Goal: Task Accomplishment & Management: Use online tool/utility

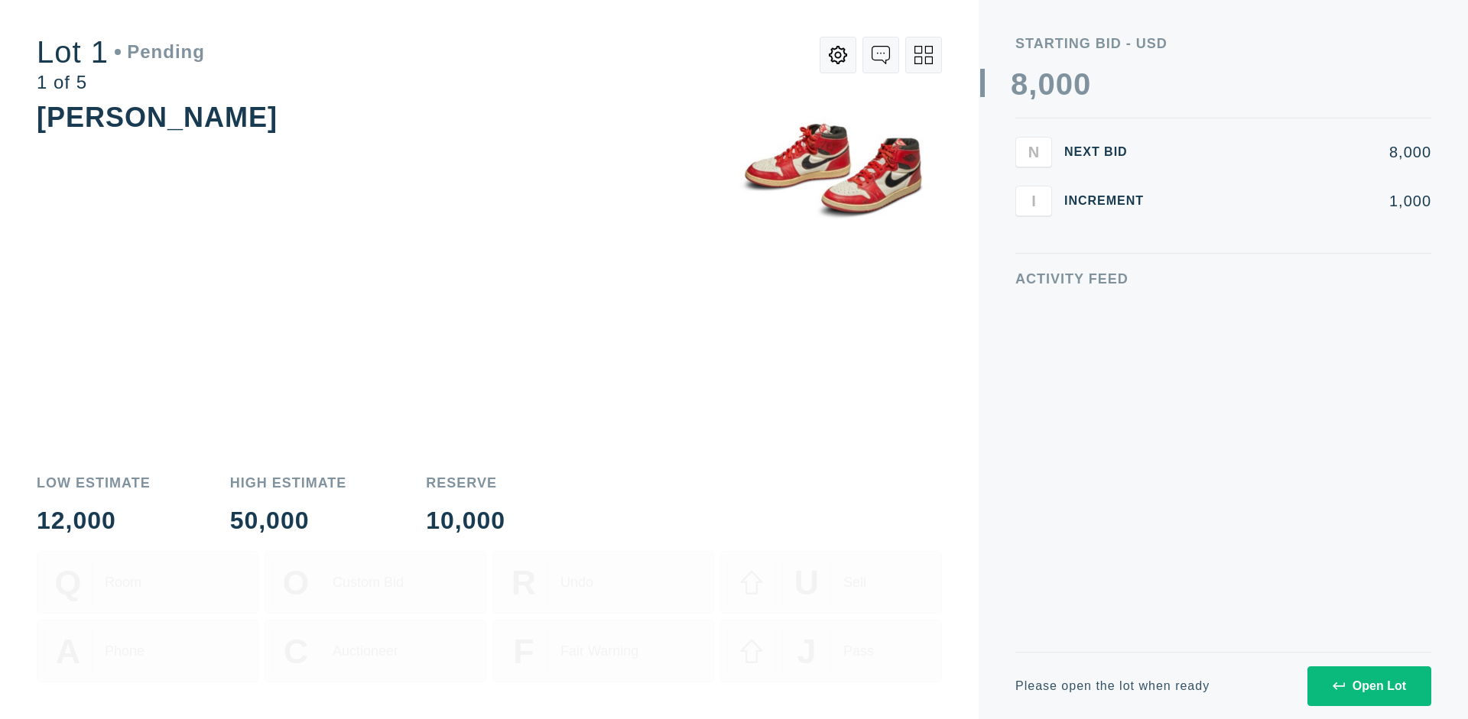
click at [1368, 686] on div "Open Lot" at bounding box center [1368, 687] width 73 height 14
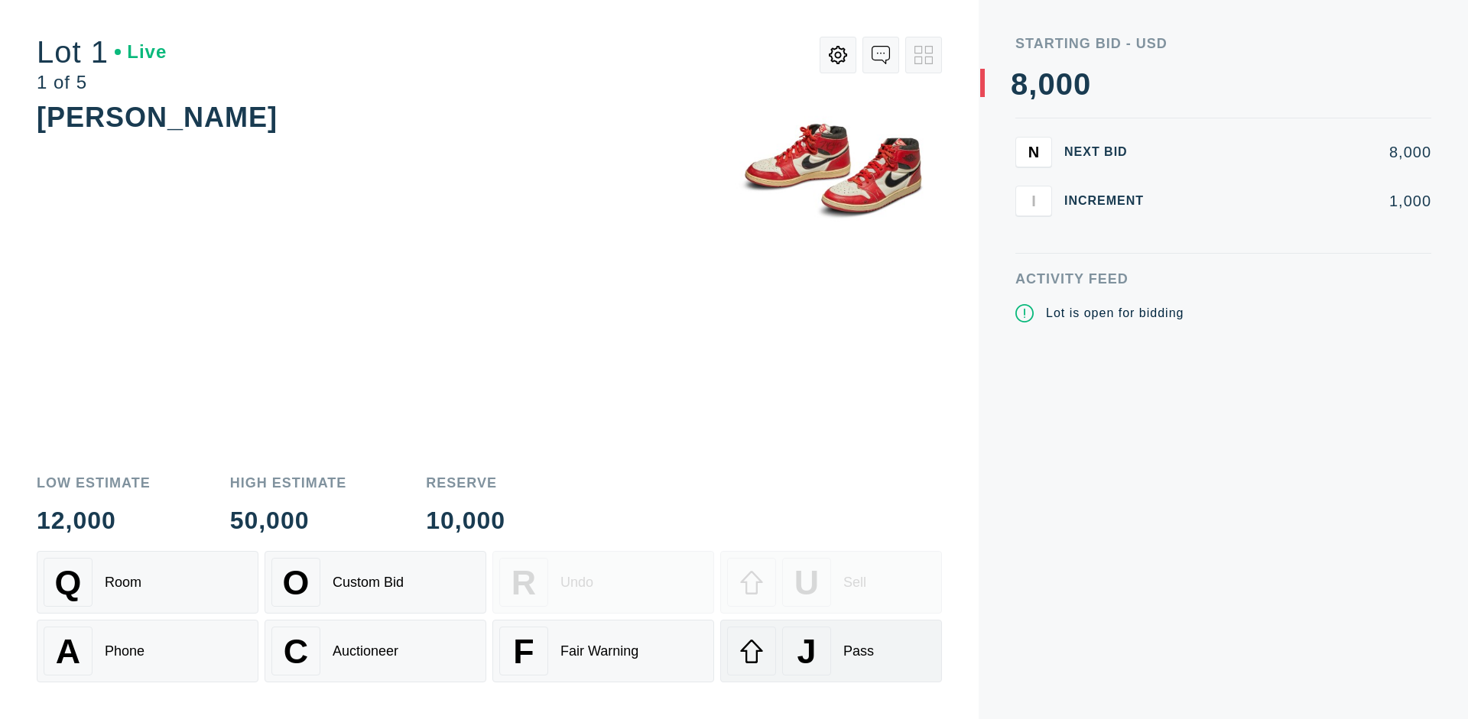
click at [831, 651] on div "J Pass" at bounding box center [831, 651] width 208 height 49
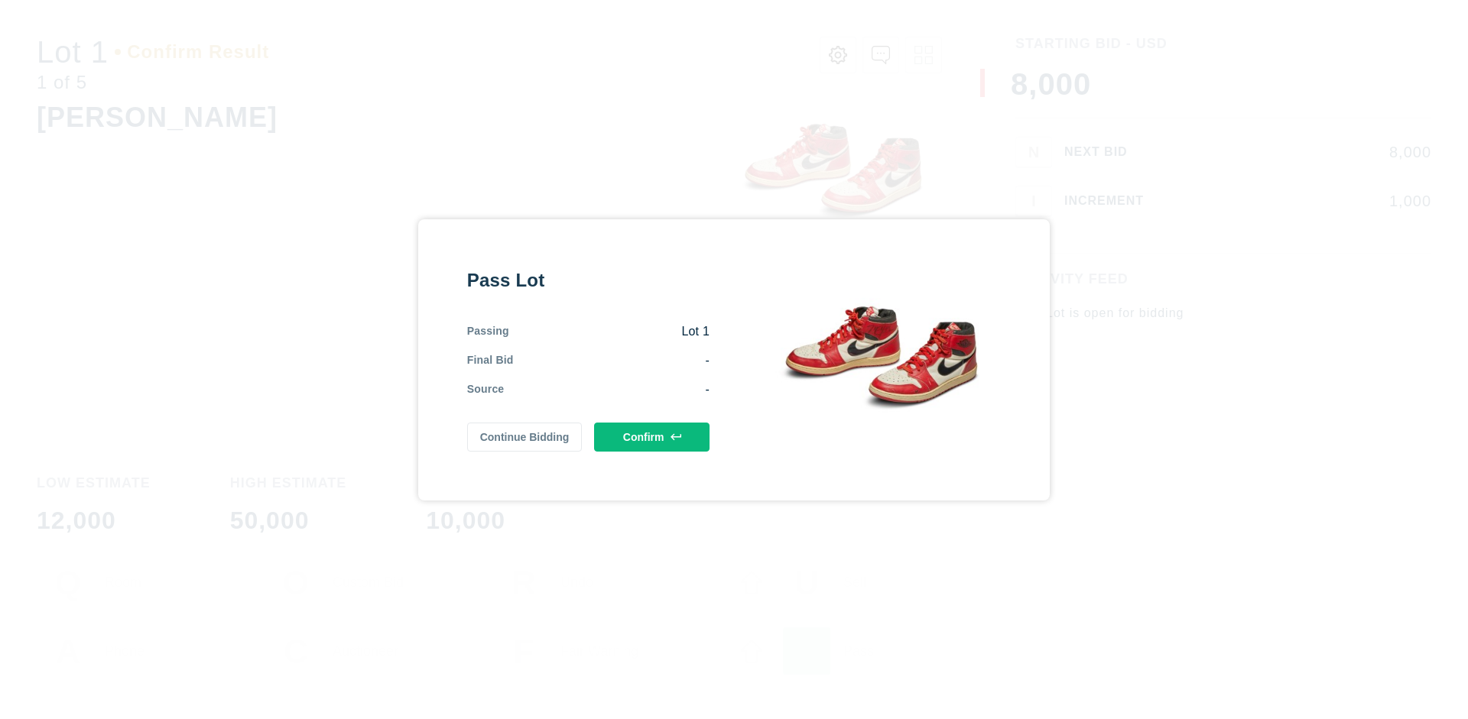
click at [652, 440] on button "Confirm" at bounding box center [651, 437] width 115 height 29
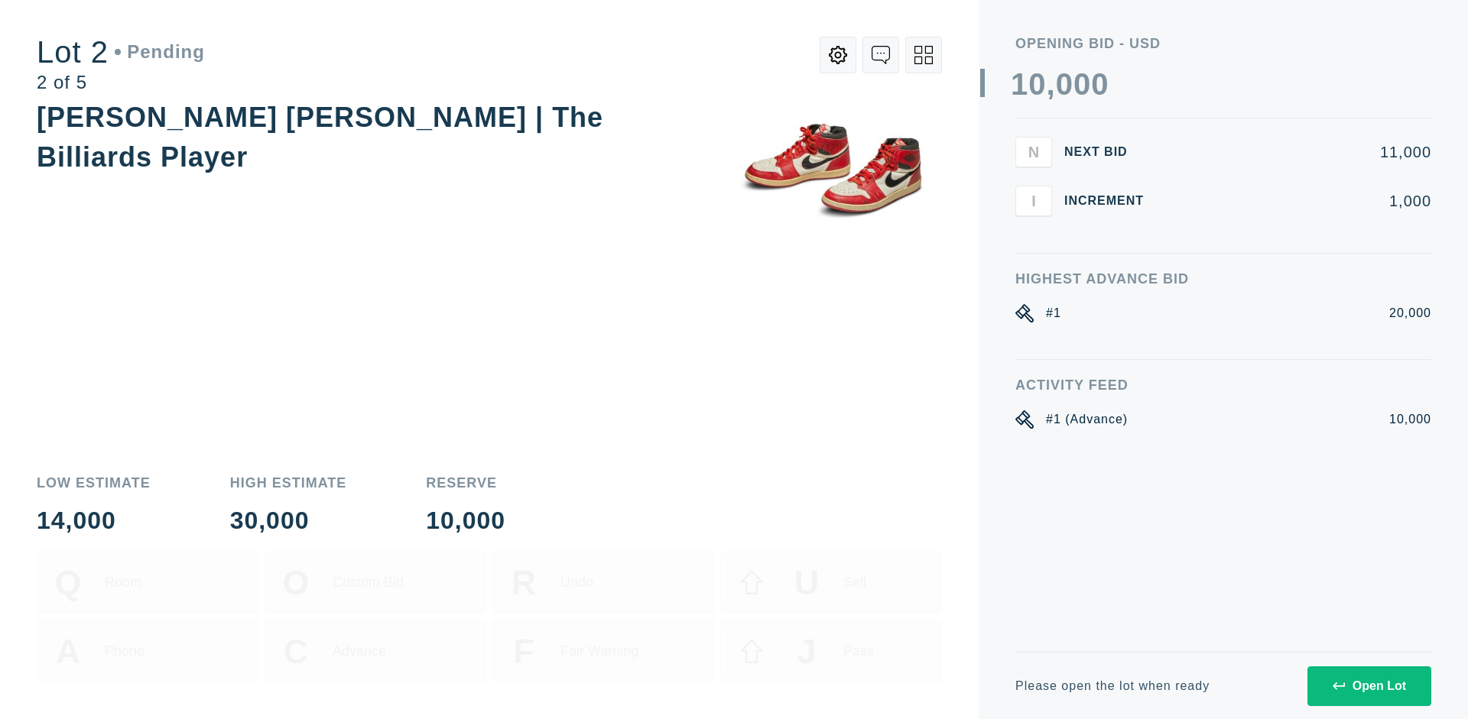
click at [1368, 686] on div "Open Lot" at bounding box center [1368, 687] width 73 height 14
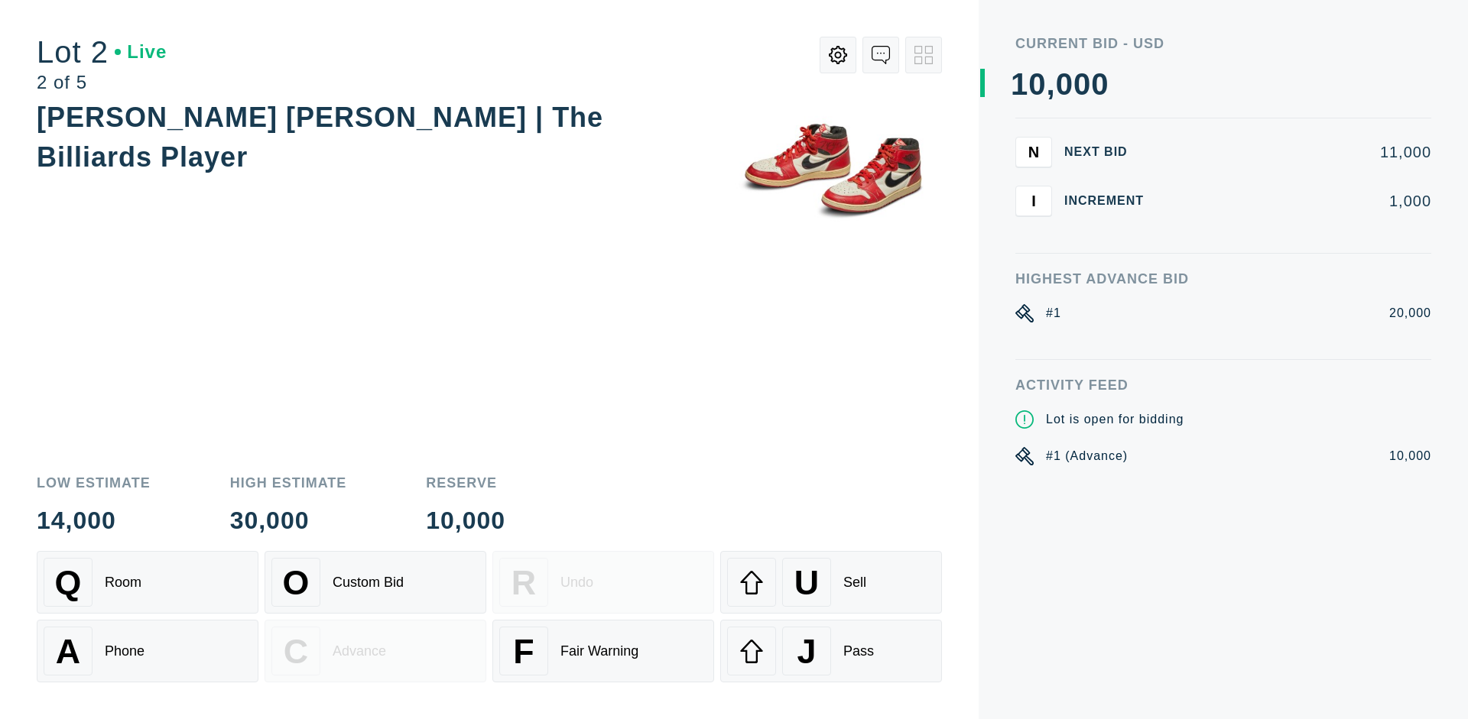
click at [831, 651] on div "J Pass" at bounding box center [831, 651] width 208 height 49
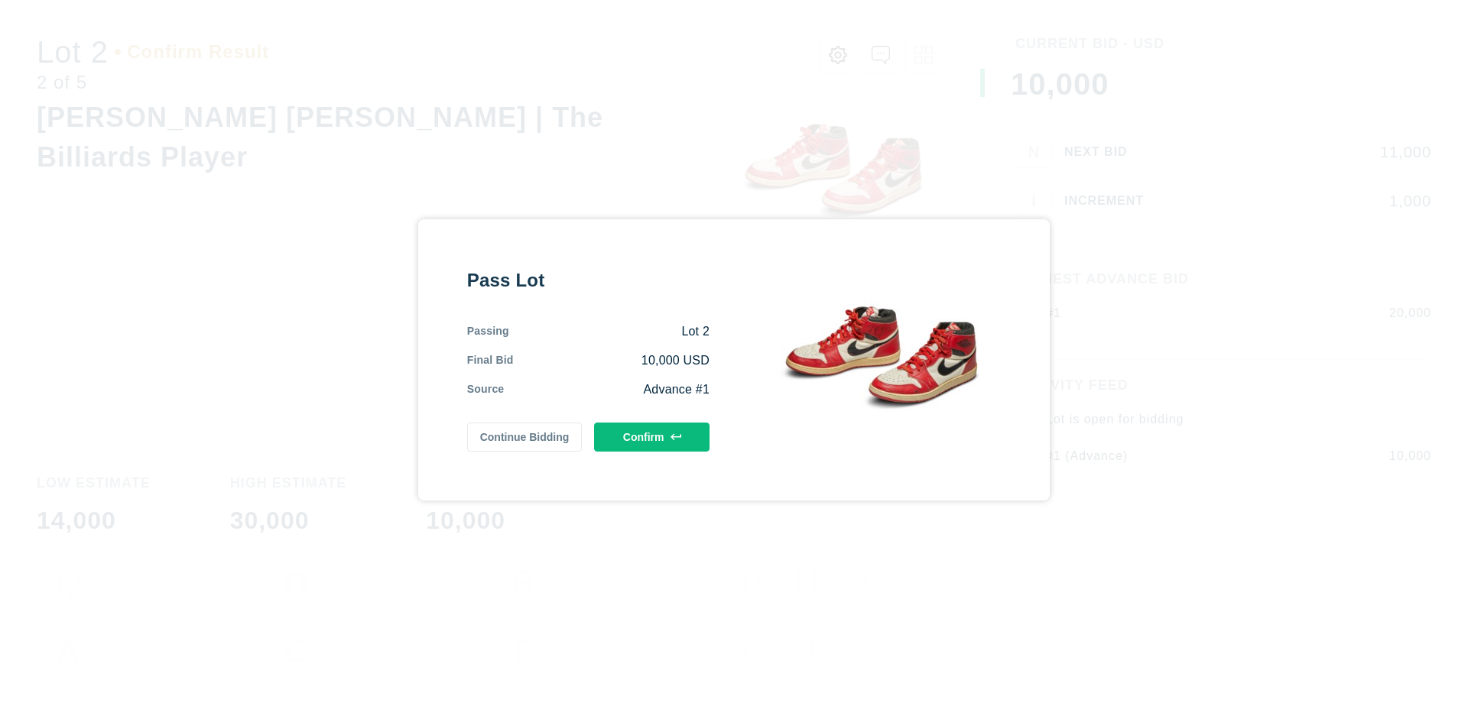
click at [652, 436] on button "Confirm" at bounding box center [651, 437] width 115 height 29
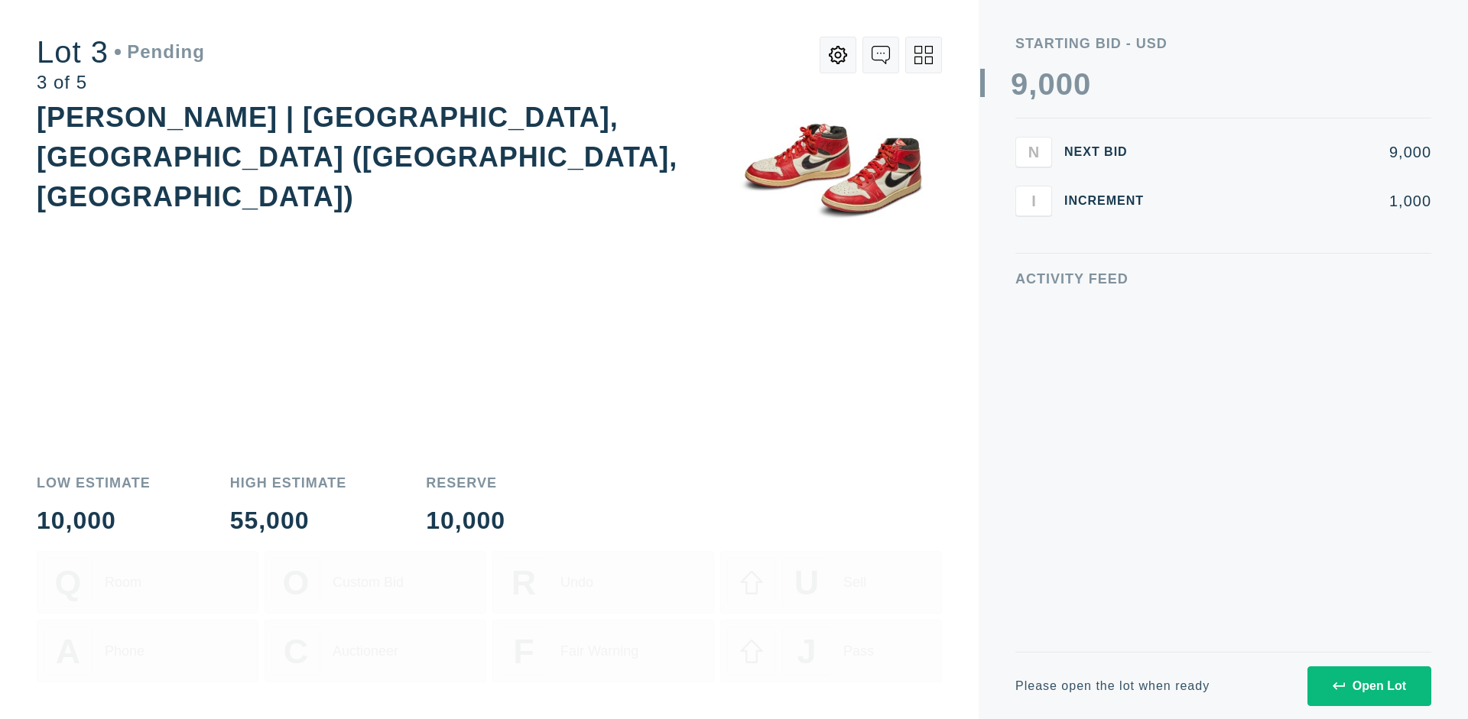
click at [1368, 686] on div "Open Lot" at bounding box center [1368, 687] width 73 height 14
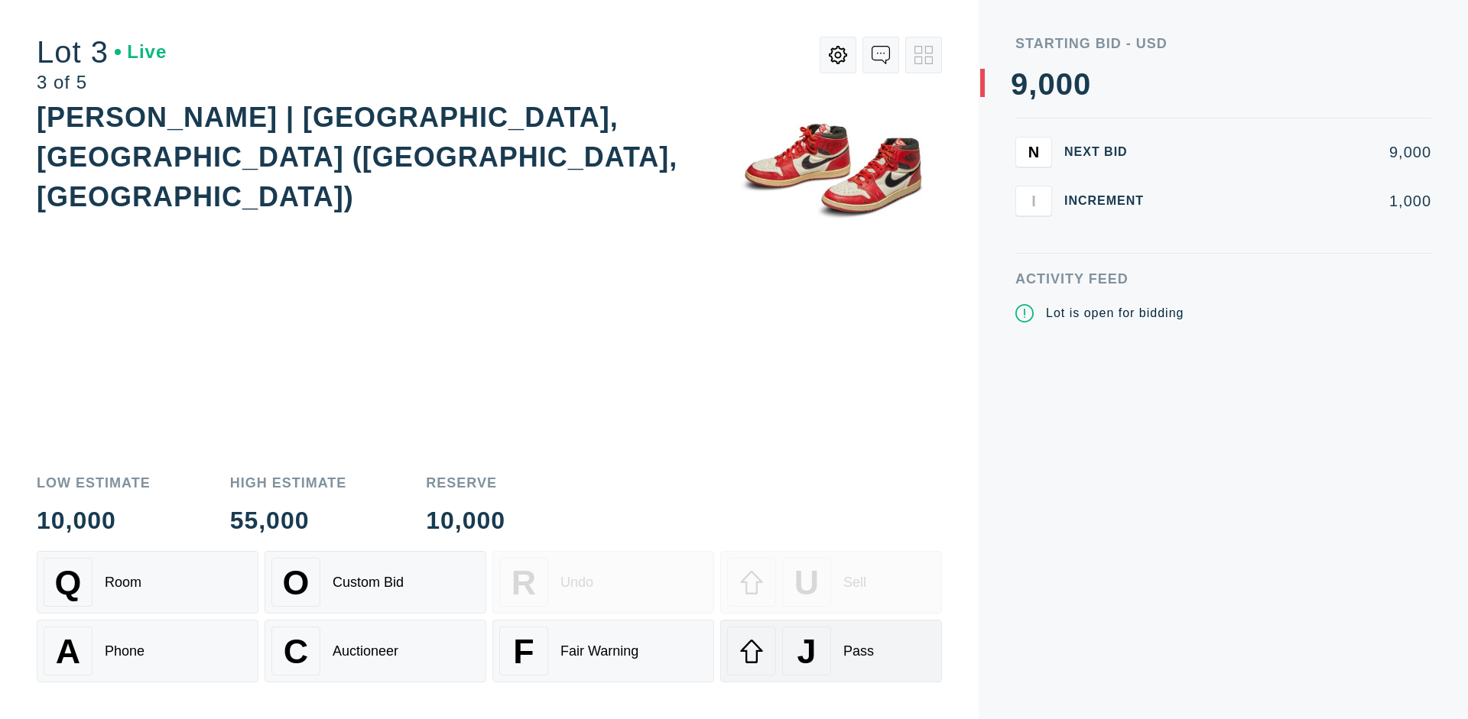
click at [831, 651] on div "J Pass" at bounding box center [831, 651] width 208 height 49
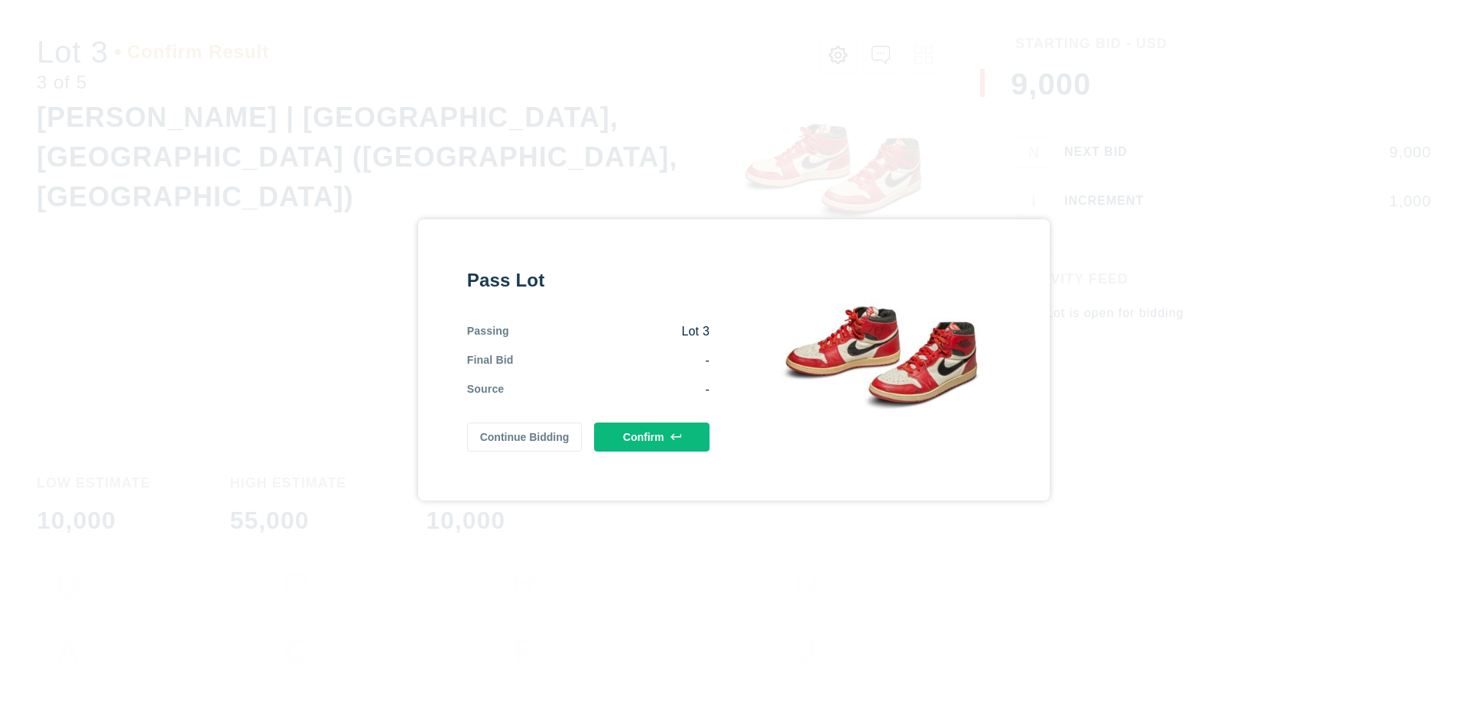
click at [652, 436] on button "Confirm" at bounding box center [651, 437] width 115 height 29
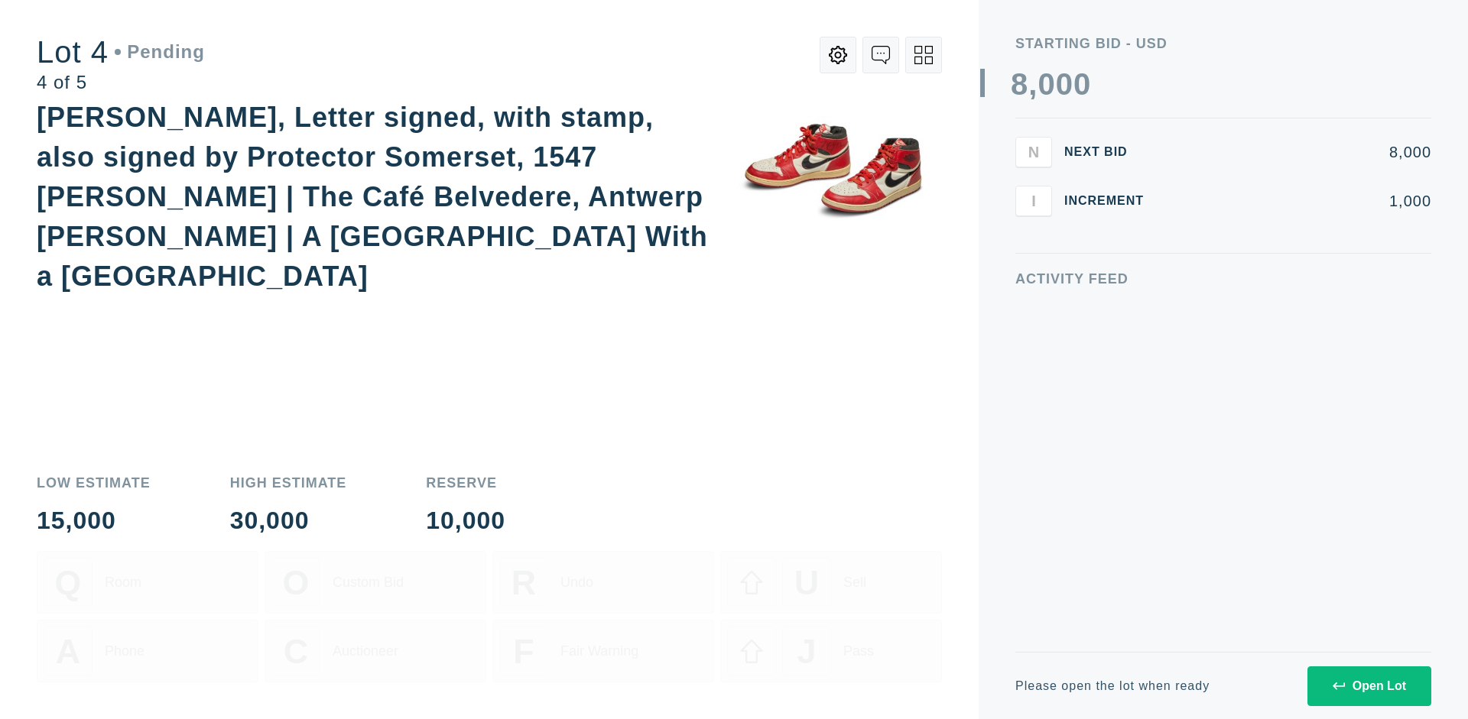
click at [923, 55] on icon at bounding box center [923, 55] width 18 height 18
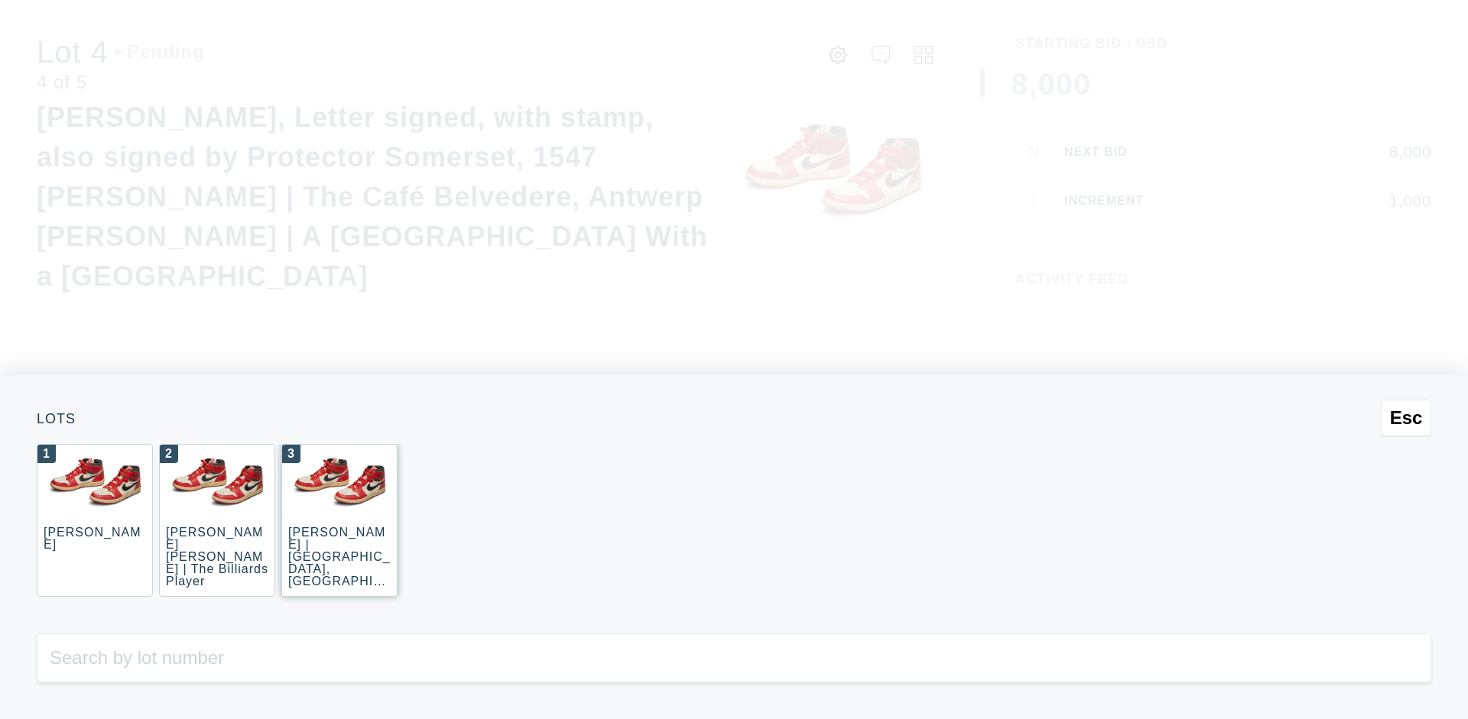
click at [339, 521] on div "3 JOAQUÍN SOROLLA | La Caleta, Málaga (La Caleta Beach, Málaga)" at bounding box center [339, 520] width 116 height 153
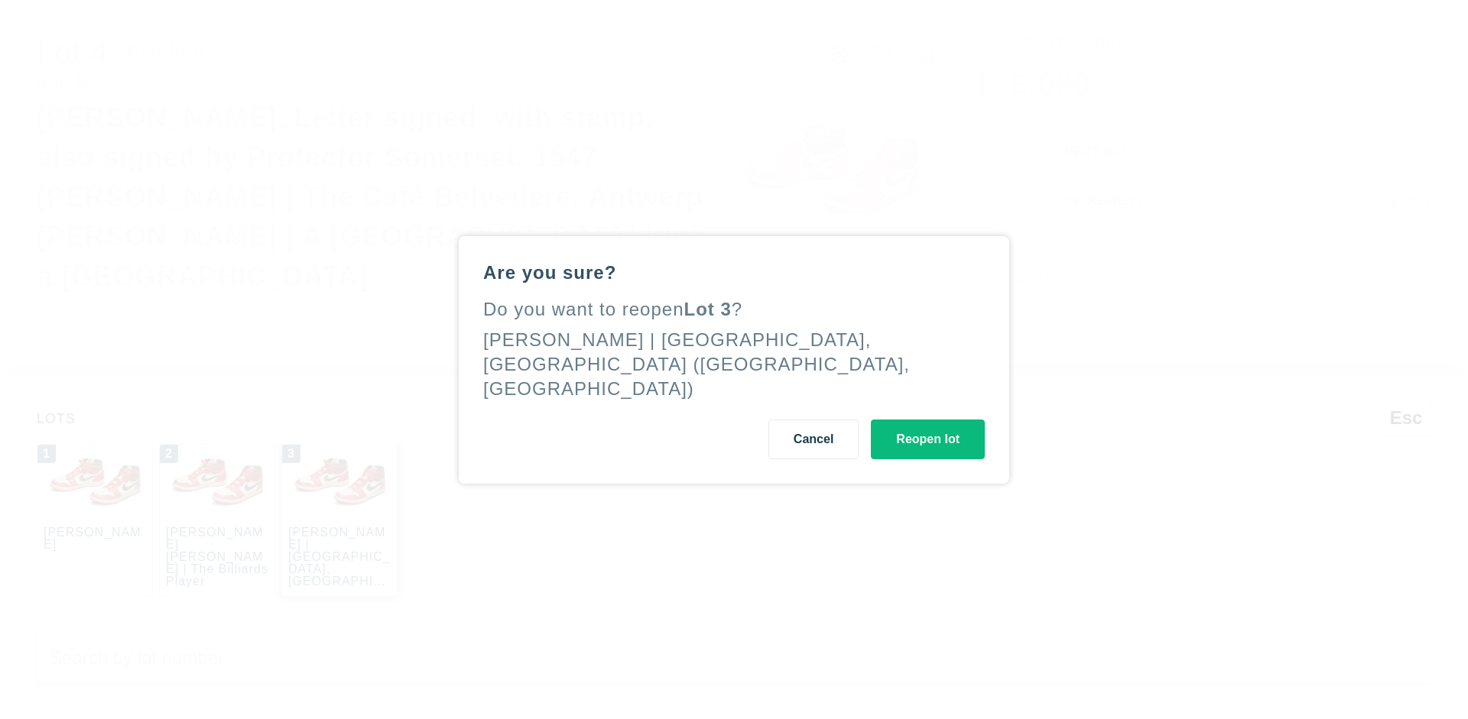
click at [927, 425] on button "Reopen lot" at bounding box center [928, 440] width 114 height 40
